Goal: Information Seeking & Learning: Find contact information

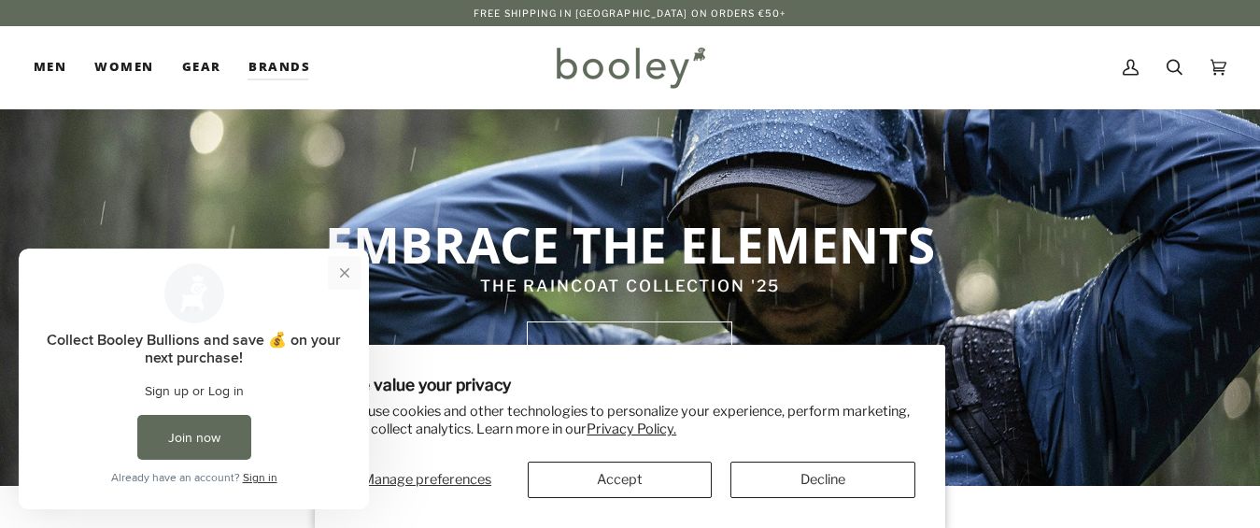
click at [337, 272] on button "Close prompt" at bounding box center [345, 273] width 34 height 34
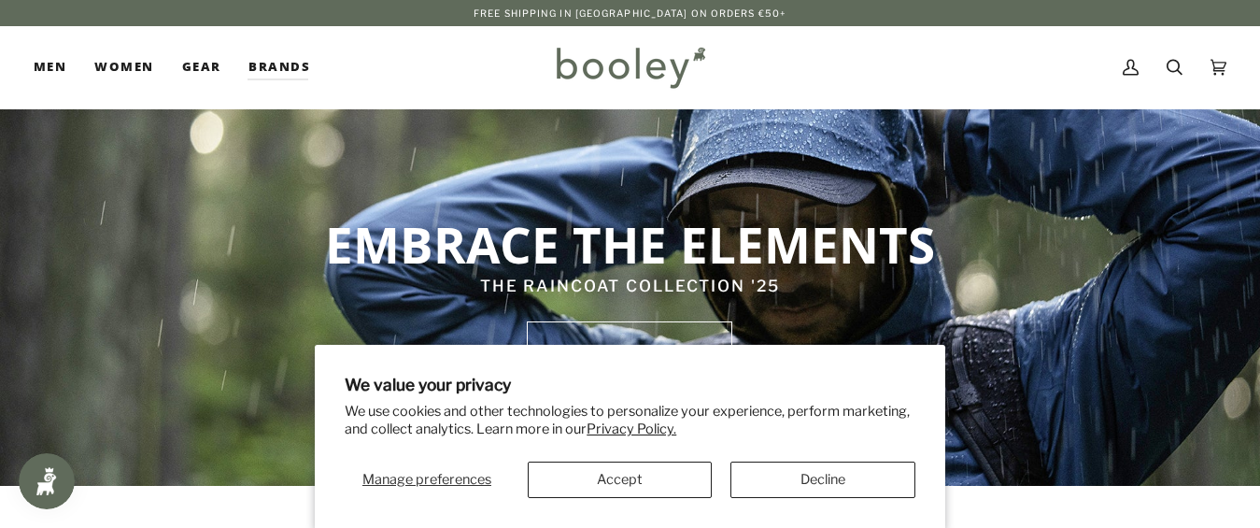
drag, startPoint x: 821, startPoint y: 507, endPoint x: 850, endPoint y: 493, distance: 32.2
click at [824, 507] on section "We value your privacy We use cookies and other technologies to personalize your…" at bounding box center [630, 436] width 630 height 183
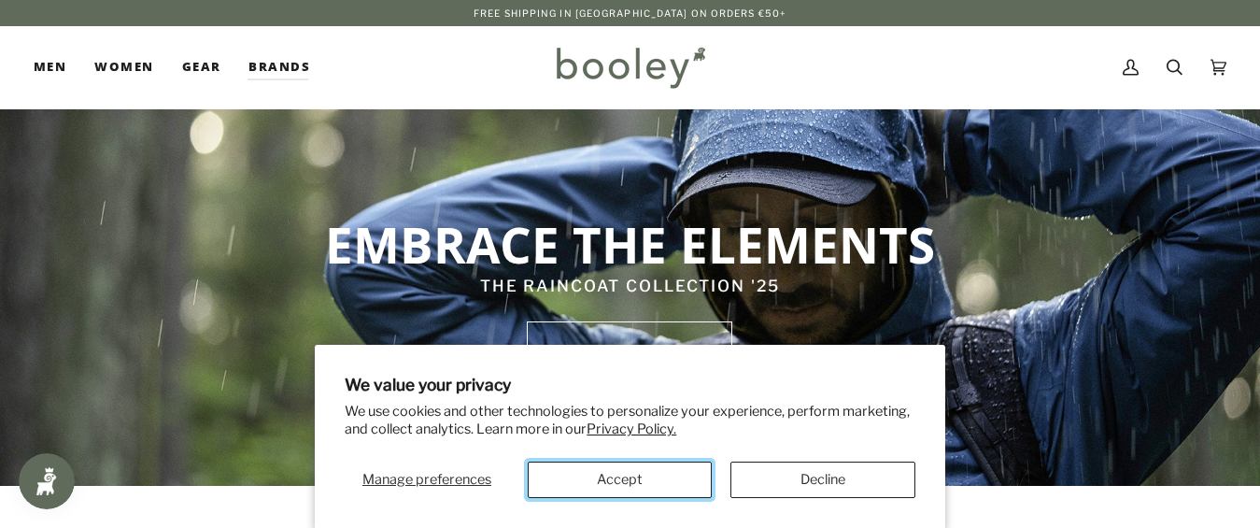
click at [631, 481] on button "Accept" at bounding box center [620, 479] width 185 height 36
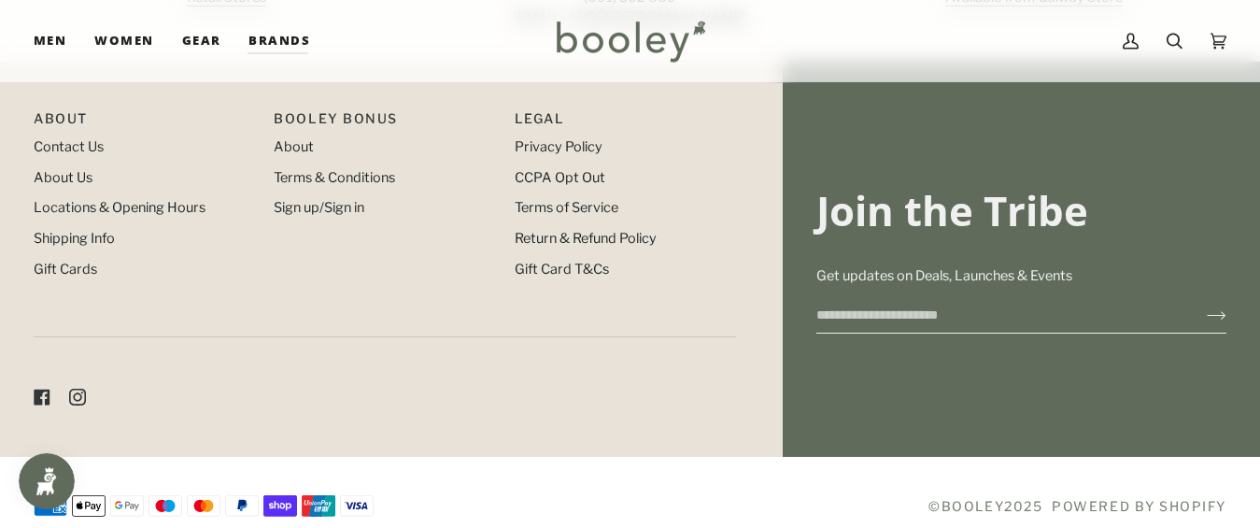
scroll to position [2124, 0]
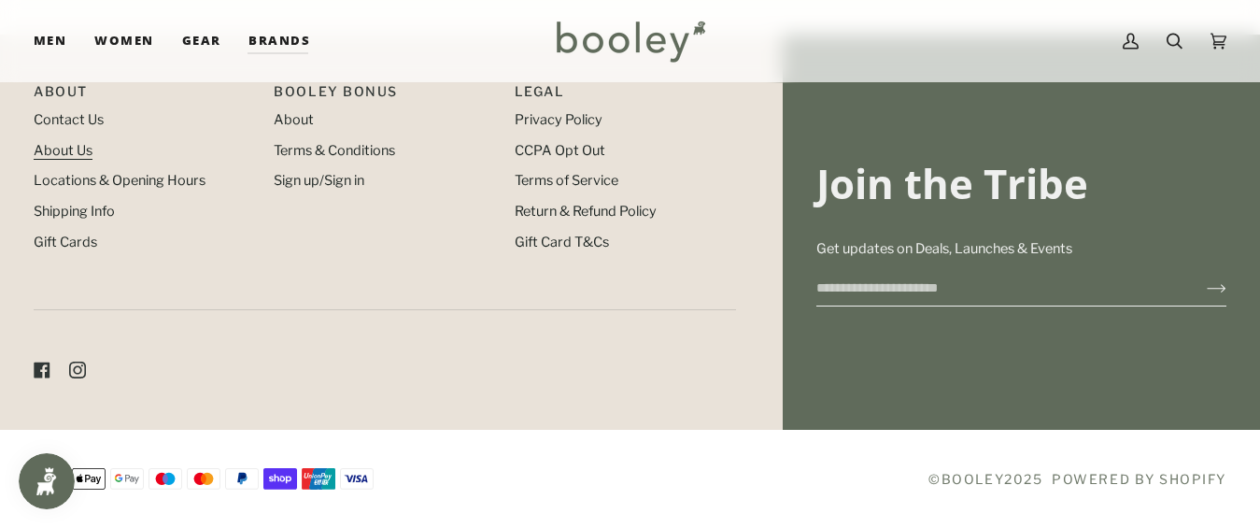
click at [54, 144] on link "About Us" at bounding box center [63, 150] width 59 height 17
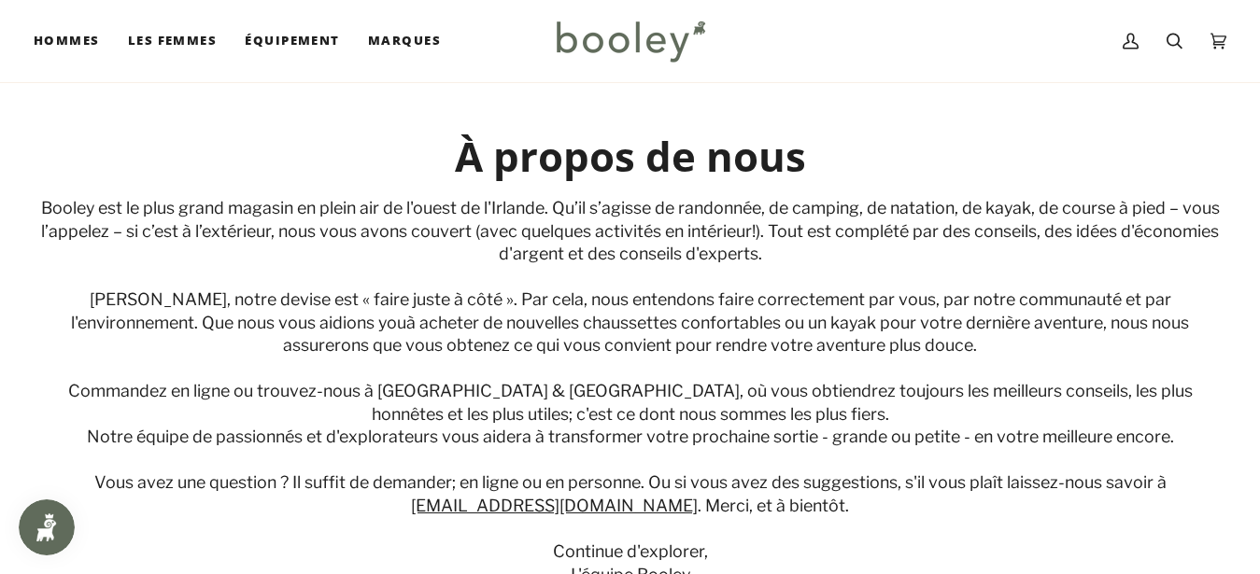
scroll to position [95, 0]
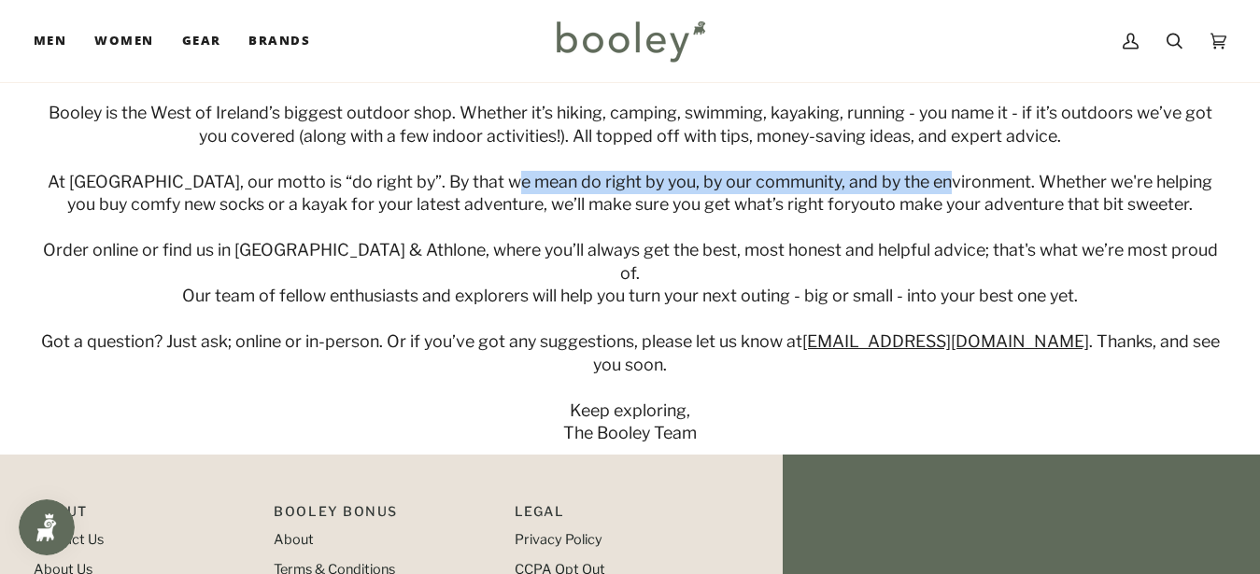
drag, startPoint x: 492, startPoint y: 188, endPoint x: 1046, endPoint y: 270, distance: 559.9
click at [922, 188] on span "At Booley, our motto is “do right by”. By that we mean do right by you, by our …" at bounding box center [630, 192] width 1165 height 43
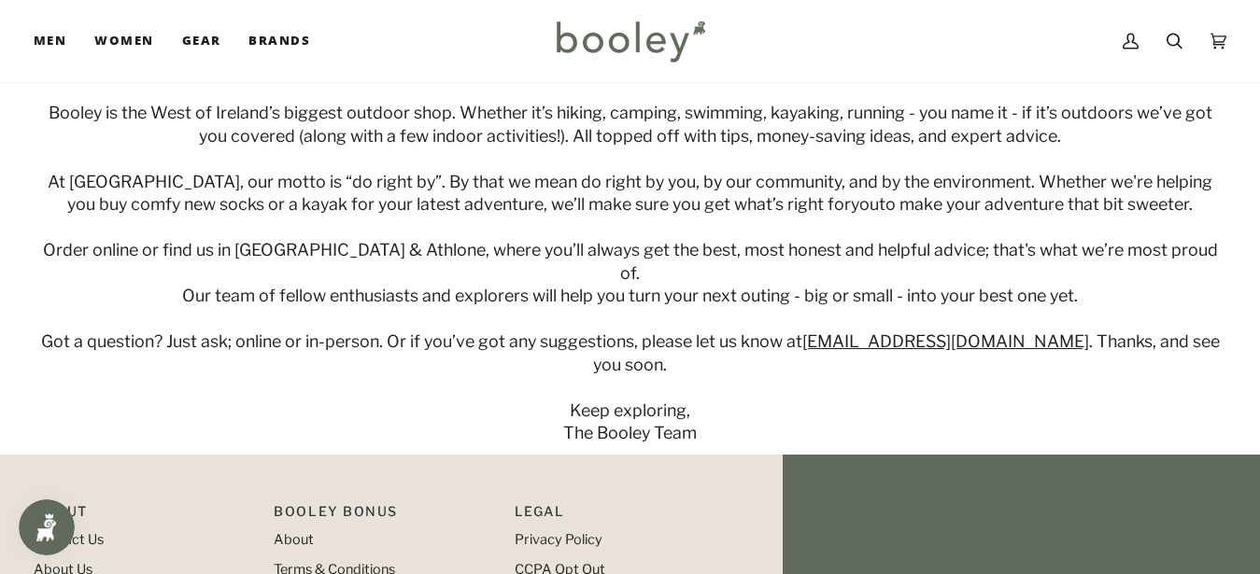
click at [1207, 251] on div "Booley is the West of Ireland’s biggest outdoor shop. Whether it’s hiking, camp…" at bounding box center [630, 274] width 1193 height 344
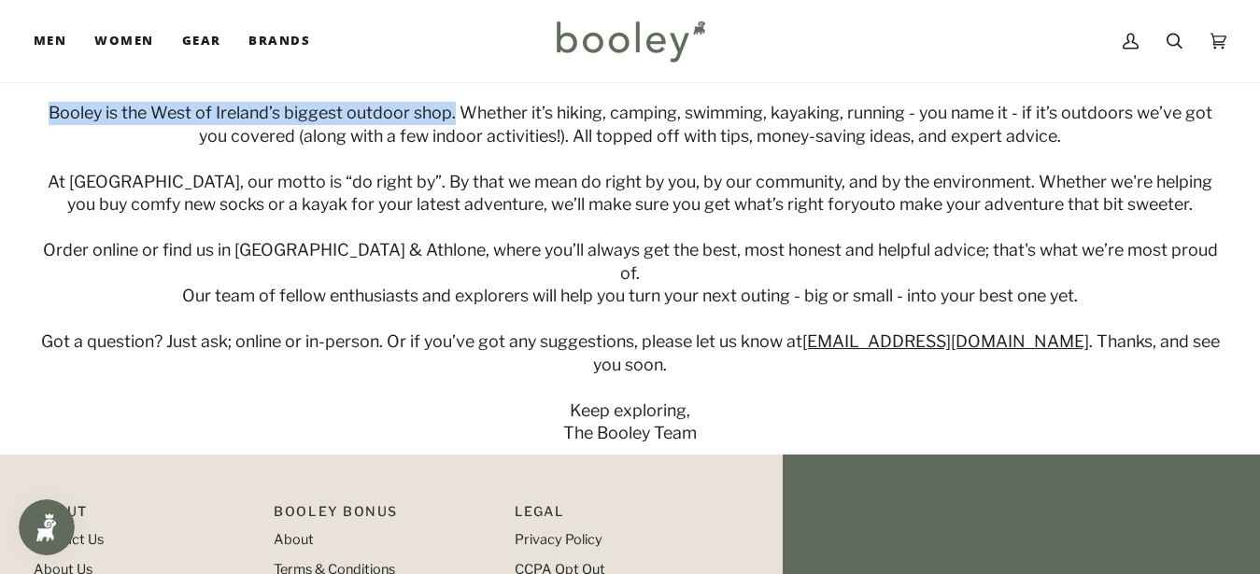
drag, startPoint x: 33, startPoint y: 113, endPoint x: 437, endPoint y: 117, distance: 404.4
click at [437, 117] on div "About Us Booley is the West of Ireland’s biggest outdoor shop. Whether it’s hik…" at bounding box center [630, 240] width 1260 height 410
copy span "Booley is the West of Ireland’s biggest outdoor shop."
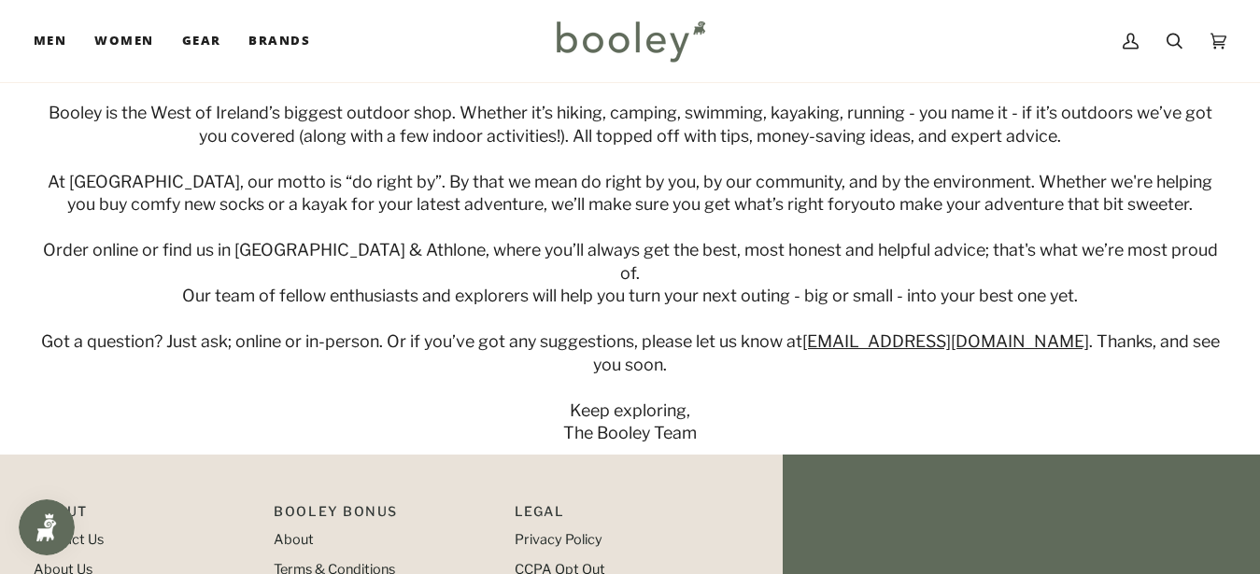
click at [102, 262] on div "Booley is the West of Ireland’s biggest outdoor shop. Whether it’s hiking, camp…" at bounding box center [630, 274] width 1193 height 344
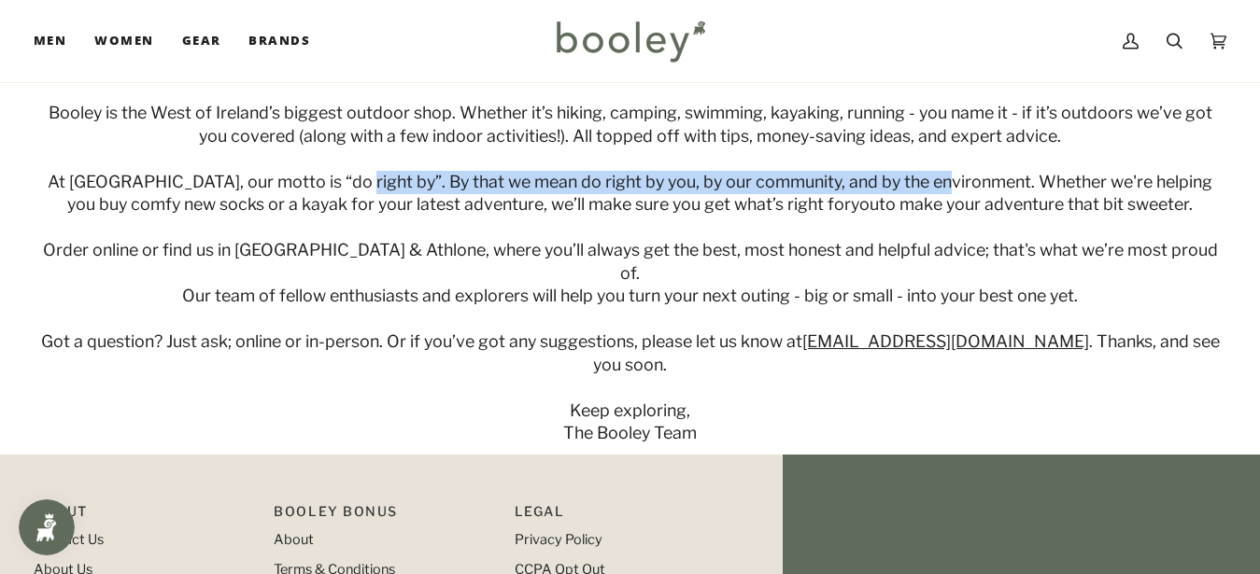
drag, startPoint x: 333, startPoint y: 183, endPoint x: 918, endPoint y: 191, distance: 584.7
click at [918, 191] on span "At Booley, our motto is “do right by”. By that we mean do right by you, by our …" at bounding box center [630, 192] width 1165 height 43
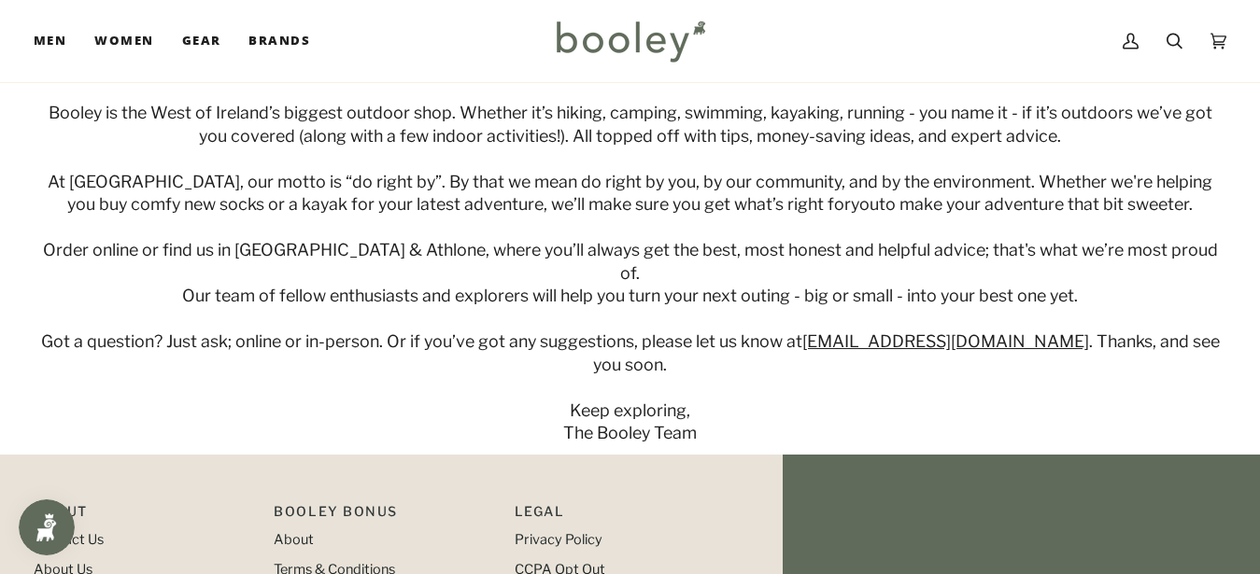
click at [763, 343] on div "Booley is the West of Ireland’s biggest outdoor shop. Whether it’s hiking, camp…" at bounding box center [630, 274] width 1193 height 344
drag, startPoint x: 46, startPoint y: 186, endPoint x: 323, endPoint y: 180, distance: 277.4
click at [323, 180] on div "Booley is the West of Ireland’s biggest outdoor shop. Whether it’s hiking, camp…" at bounding box center [630, 274] width 1193 height 344
drag, startPoint x: 53, startPoint y: 180, endPoint x: 331, endPoint y: 179, distance: 277.4
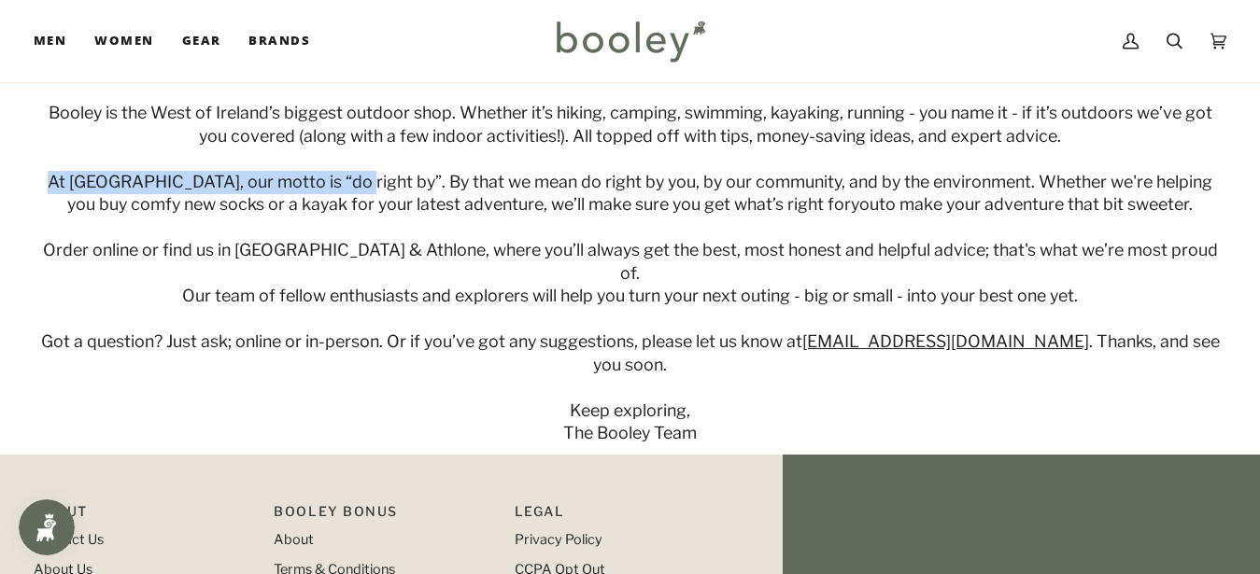
click at [331, 179] on span "At Booley, our motto is “do right by”. By that we mean do right by you, by our …" at bounding box center [630, 192] width 1165 height 43
copy span "At Booley, our motto is “do right by”."
click at [395, 369] on div "Booley is the West of Ireland’s biggest outdoor shop. Whether it’s hiking, camp…" at bounding box center [630, 274] width 1193 height 344
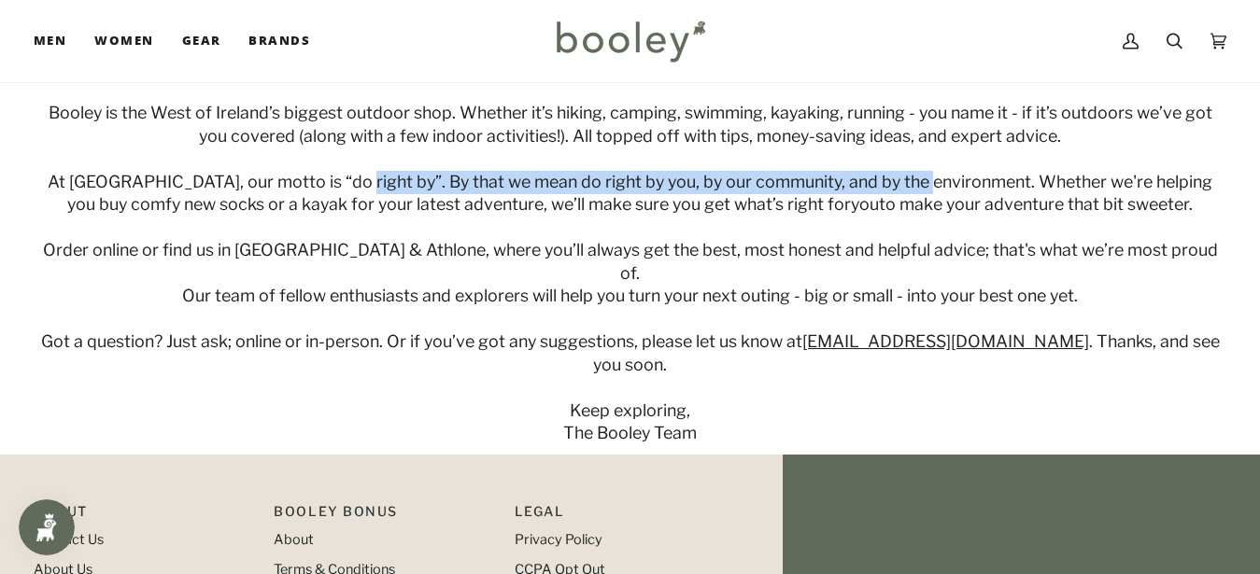
drag, startPoint x: 332, startPoint y: 179, endPoint x: 912, endPoint y: 182, distance: 580.9
click at [912, 182] on span "At Booley, our motto is “do right by”. By that we mean do right by you, by our …" at bounding box center [630, 192] width 1165 height 43
copy span "By that we mean do right by you, by our community, and by the environment"
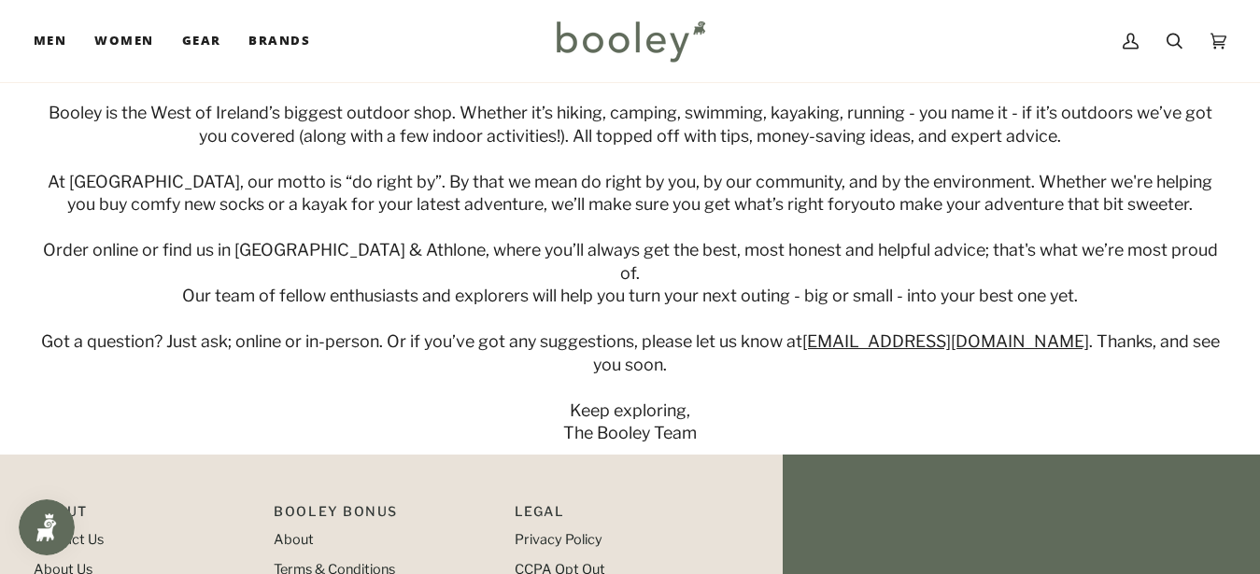
click at [343, 331] on div "Booley is the West of Ireland’s biggest outdoor shop. Whether it’s hiking, camp…" at bounding box center [630, 274] width 1193 height 344
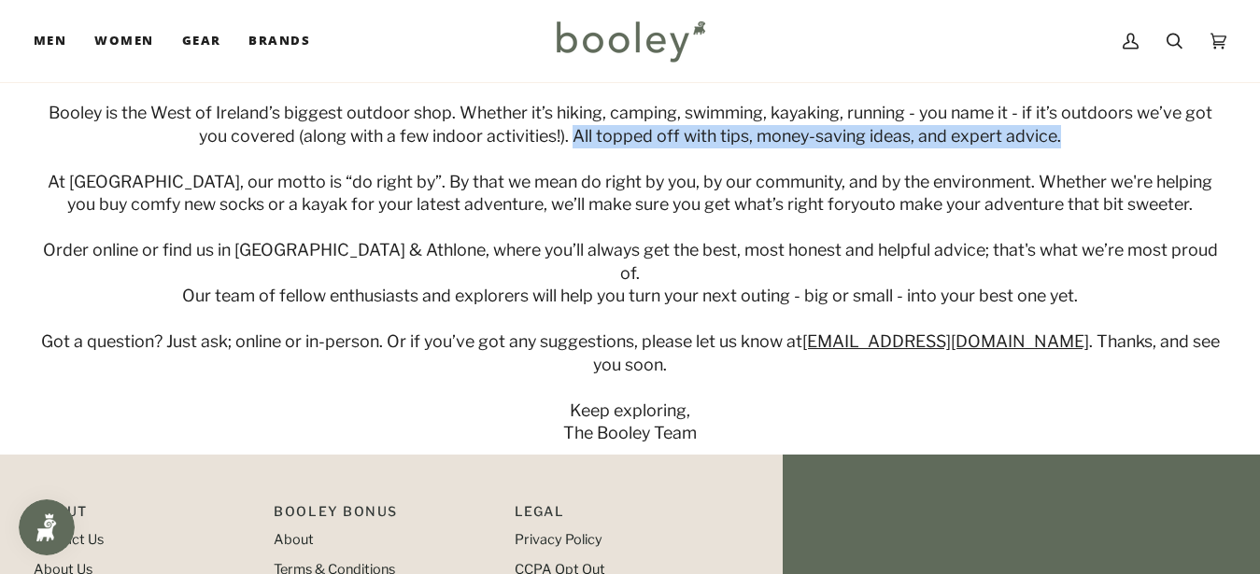
drag, startPoint x: 558, startPoint y: 133, endPoint x: 1044, endPoint y: 134, distance: 485.6
click at [1044, 134] on div "Booley is the West of Ireland’s biggest outdoor shop. Whether it’s hiking, camp…" at bounding box center [630, 274] width 1193 height 344
copy span "All topped off with tips, money-saving ideas, and expert advice."
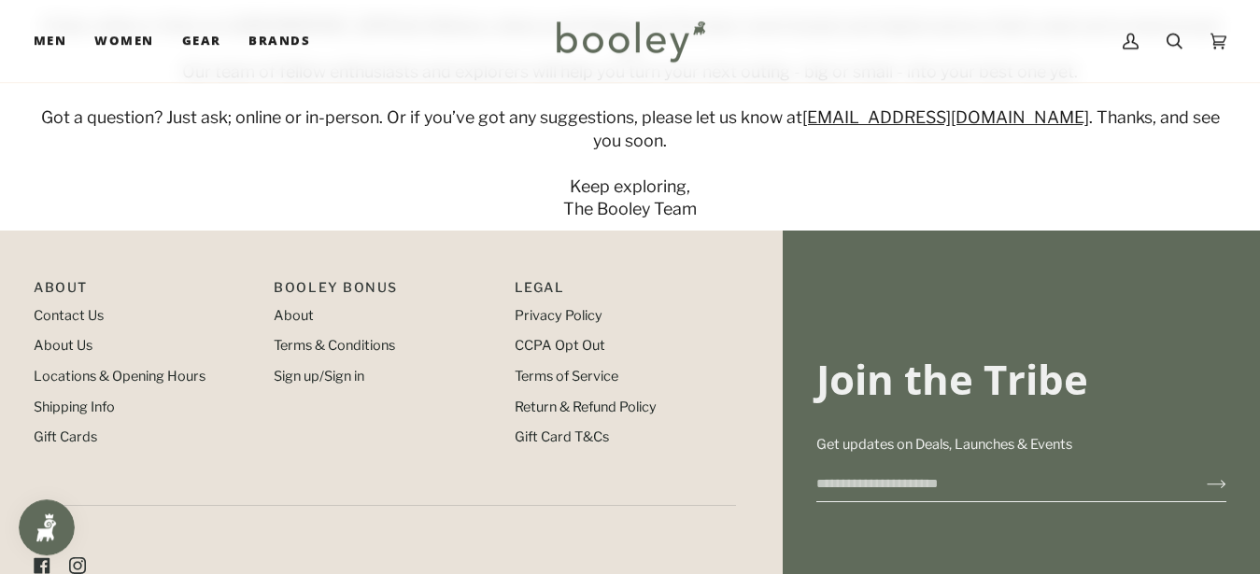
scroll to position [381, 0]
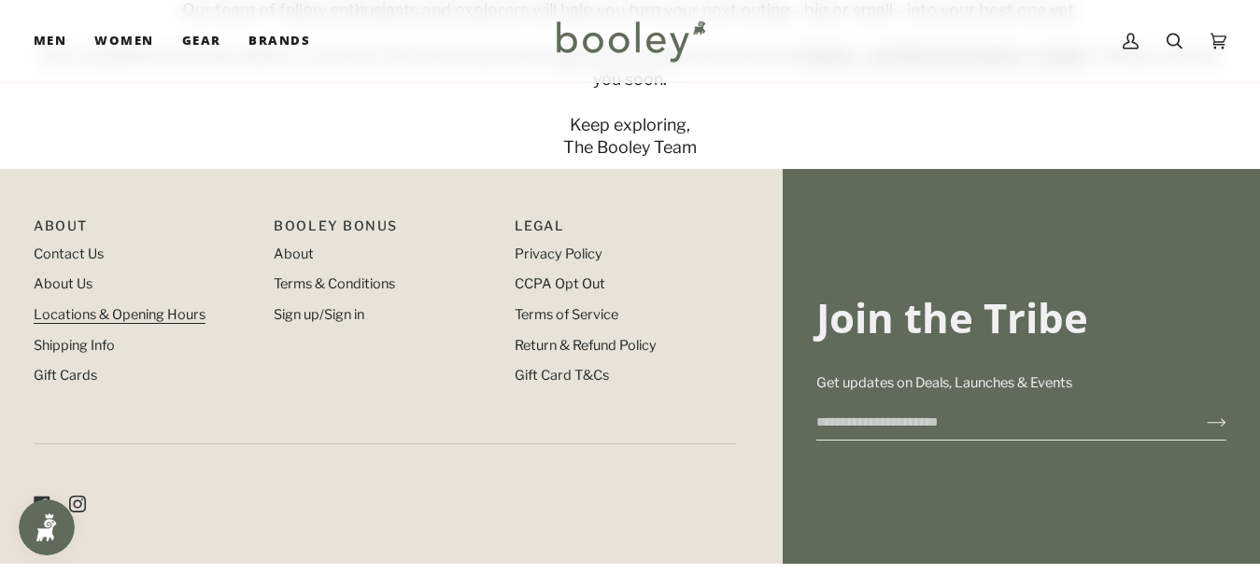
click at [148, 306] on link "Locations & Opening Hours" at bounding box center [120, 314] width 172 height 17
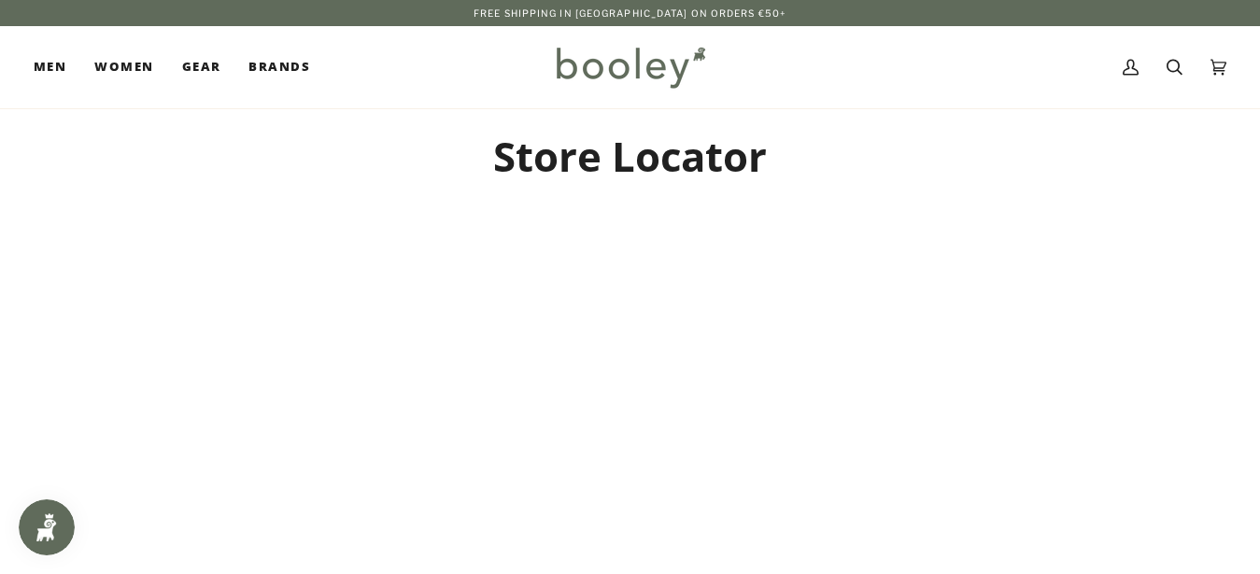
scroll to position [304, 0]
